Goal: Transaction & Acquisition: Purchase product/service

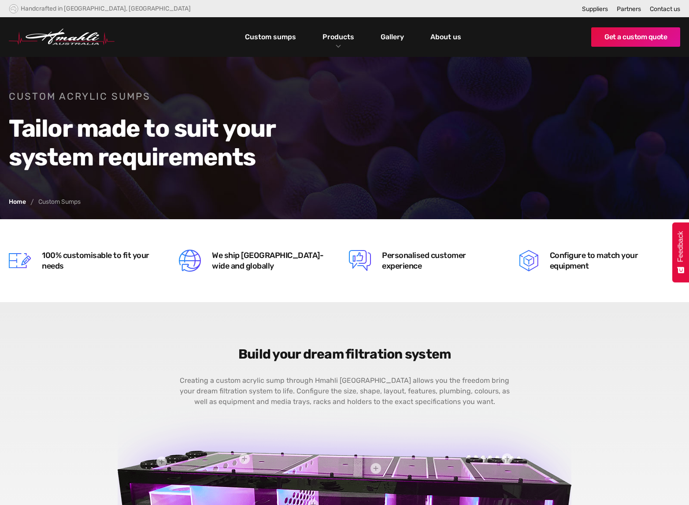
click at [273, 36] on link "Custom sumps" at bounding box center [271, 37] width 56 height 15
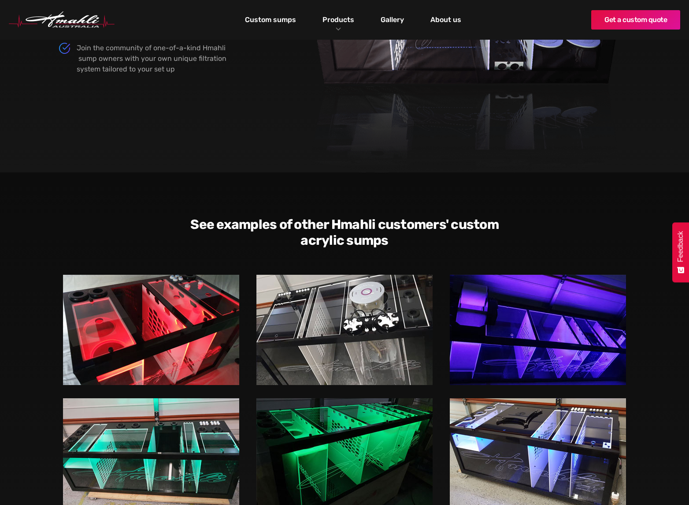
scroll to position [793, 0]
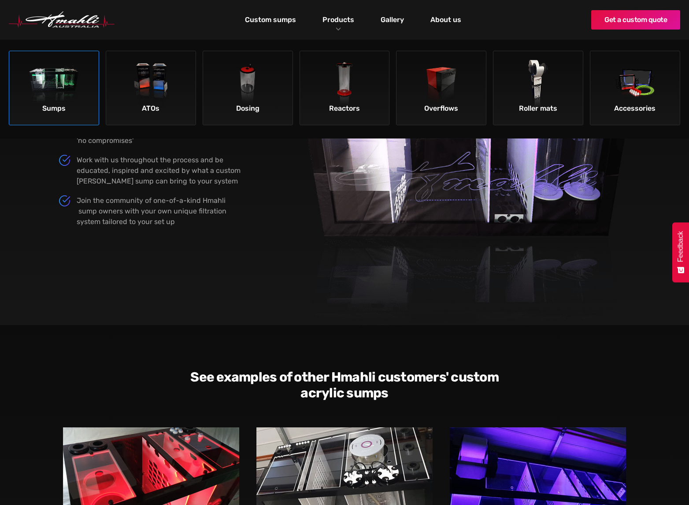
click at [32, 76] on img at bounding box center [54, 85] width 50 height 50
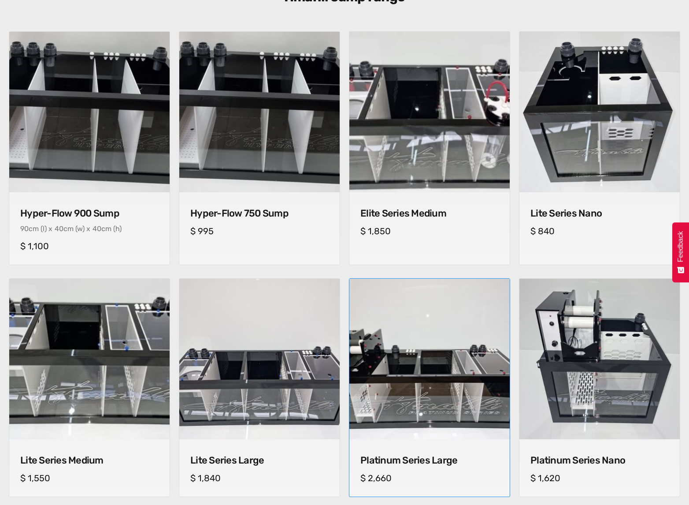
scroll to position [353, 0]
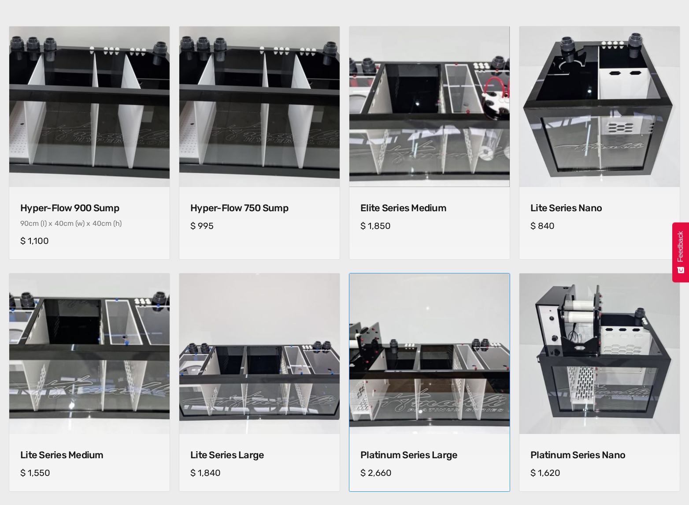
click at [405, 314] on img at bounding box center [430, 353] width 168 height 168
